Goal: Transaction & Acquisition: Purchase product/service

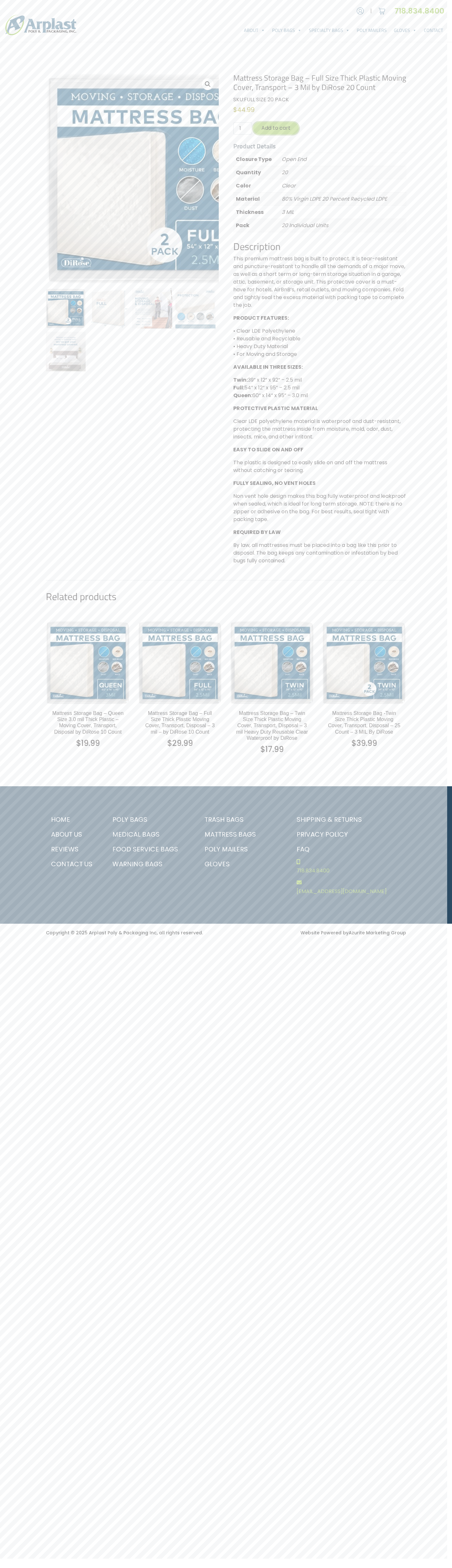
click at [267, 134] on button "Add to cart" at bounding box center [276, 129] width 45 height 12
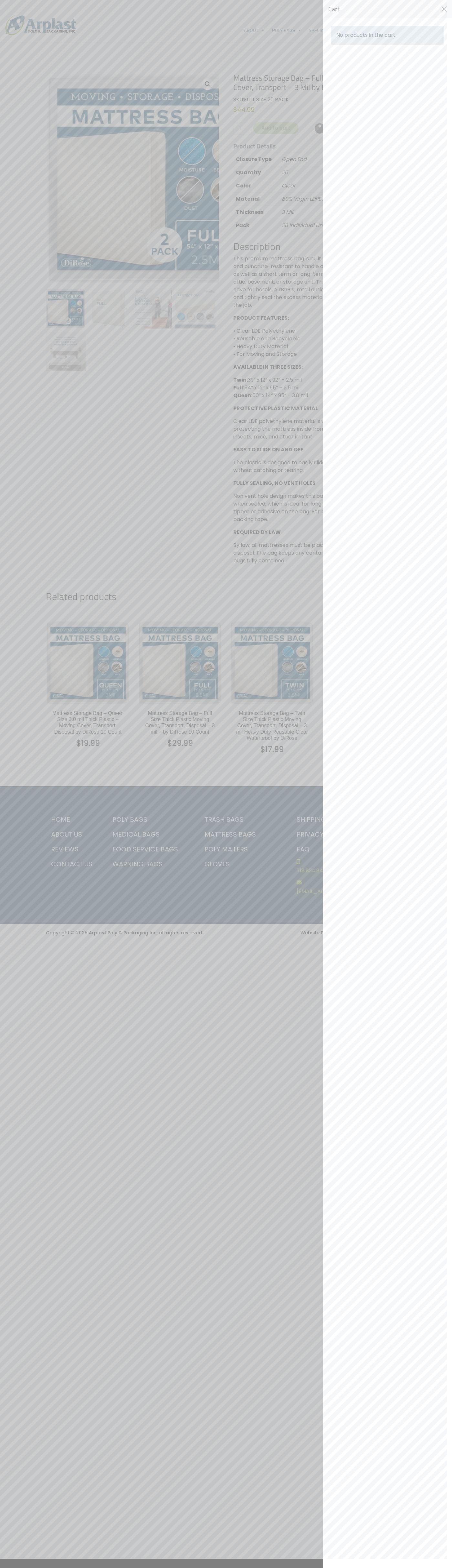
click at [377, 11] on img at bounding box center [382, 11] width 10 height 10
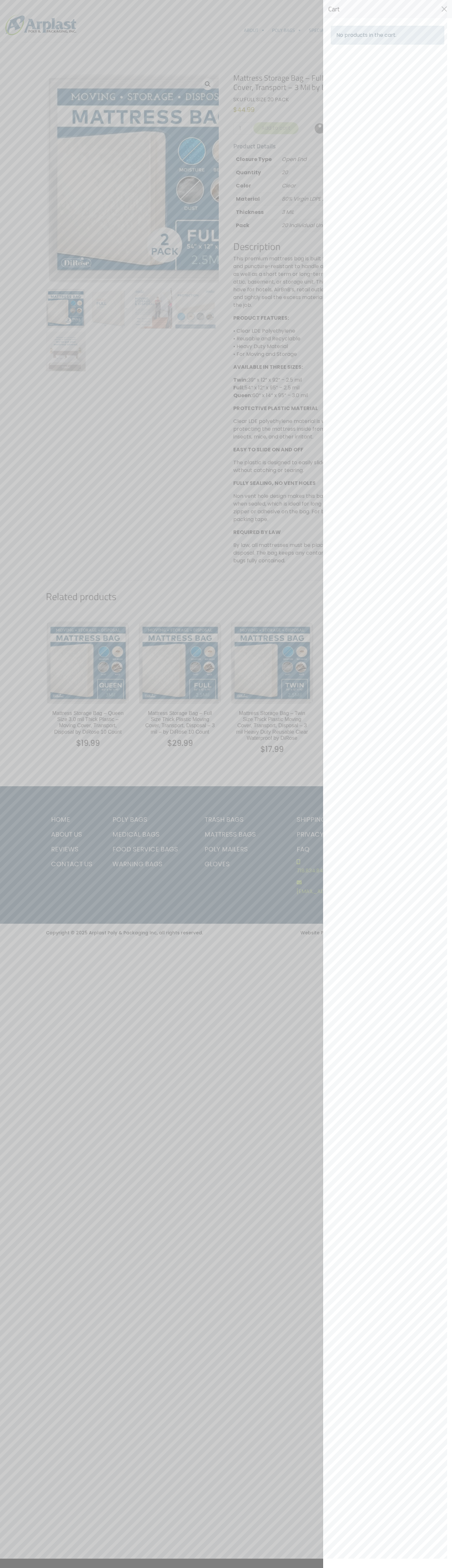
click at [377, 8] on img at bounding box center [382, 11] width 10 height 10
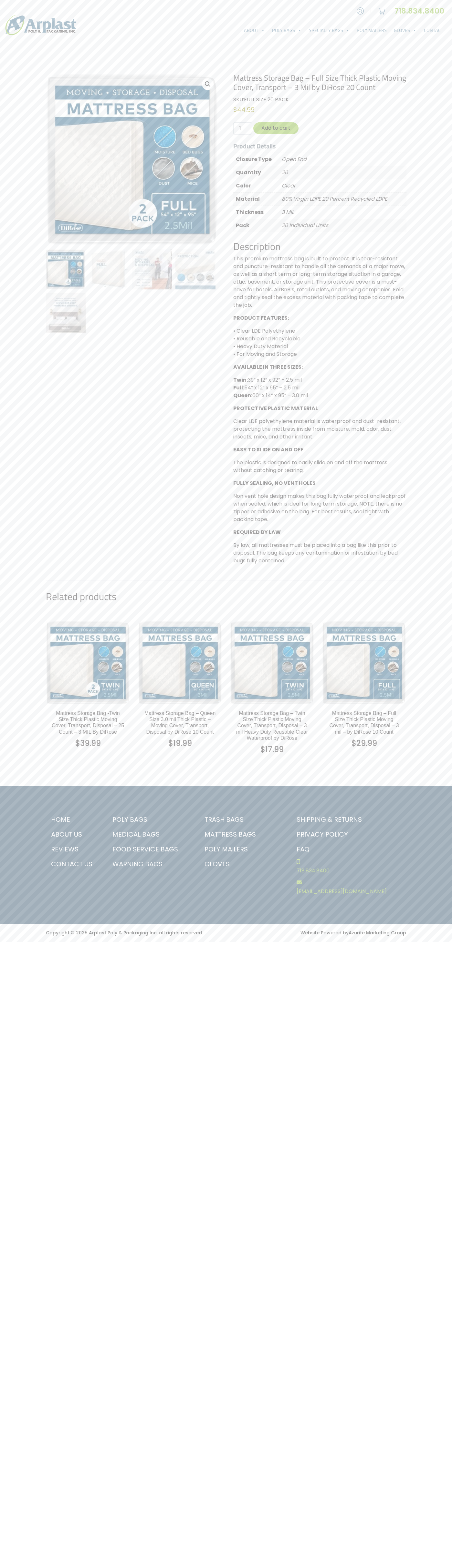
click at [19, 32] on img at bounding box center [41, 25] width 71 height 21
